Goal: Task Accomplishment & Management: Complete application form

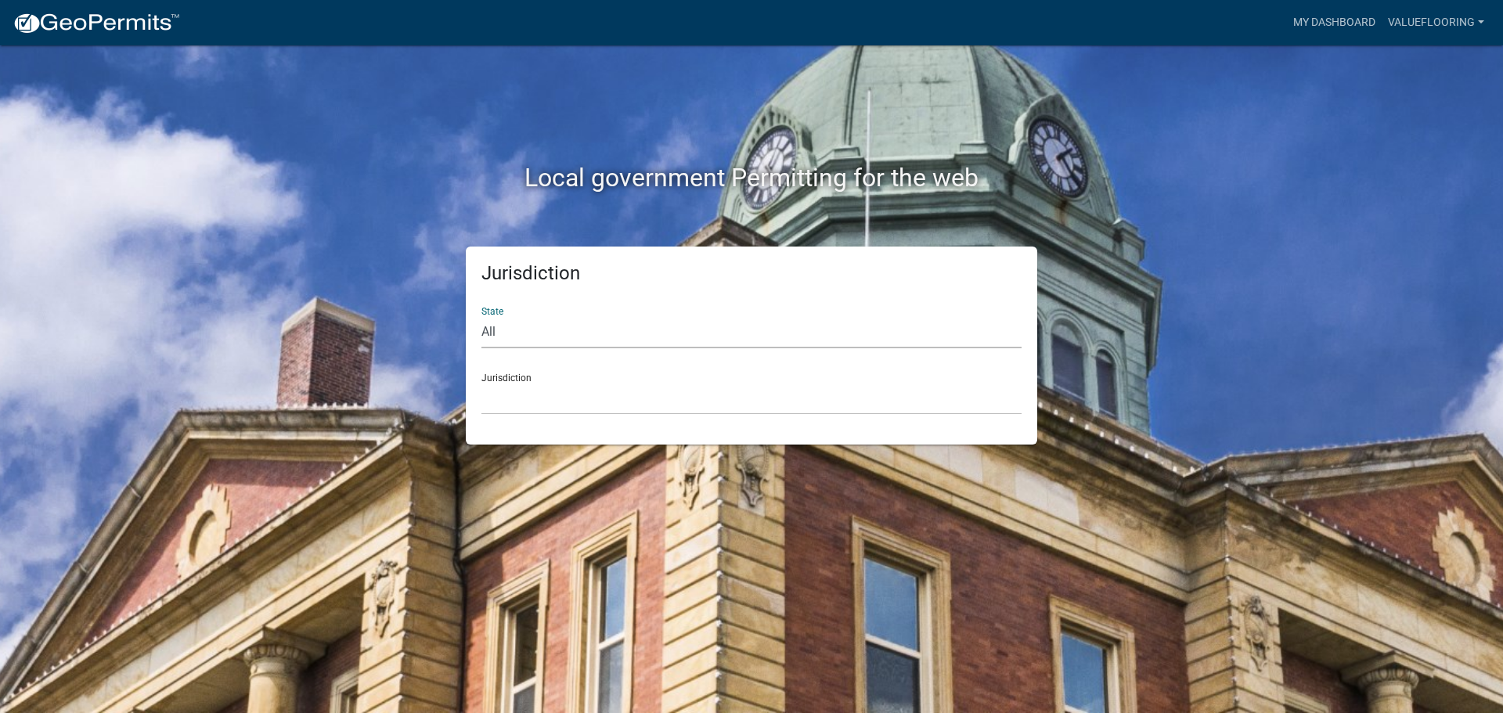
click at [664, 331] on select "All [US_STATE] [US_STATE] [US_STATE] [US_STATE] [US_STATE] [US_STATE] [US_STATE…" at bounding box center [751, 332] width 540 height 32
select select "[US_STATE]"
click at [481, 316] on select "All [US_STATE] [US_STATE] [US_STATE] [US_STATE] [US_STATE] [US_STATE] [US_STATE…" at bounding box center [751, 332] width 540 height 32
click at [687, 388] on select "City of [GEOGRAPHIC_DATA], [US_STATE] City of [GEOGRAPHIC_DATA], [US_STATE] Cit…" at bounding box center [751, 399] width 540 height 32
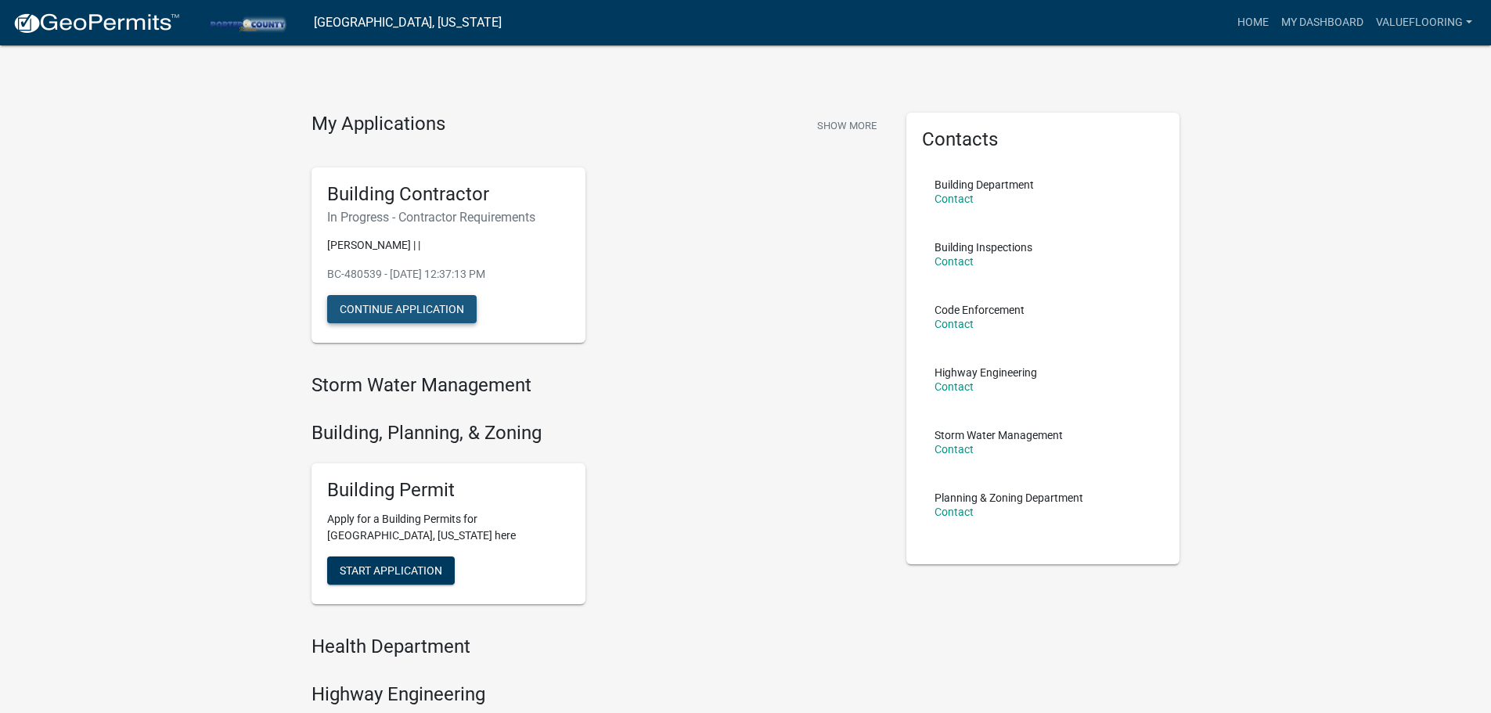
click at [425, 308] on button "Continue Application" at bounding box center [401, 309] width 149 height 28
